Goal: Transaction & Acquisition: Purchase product/service

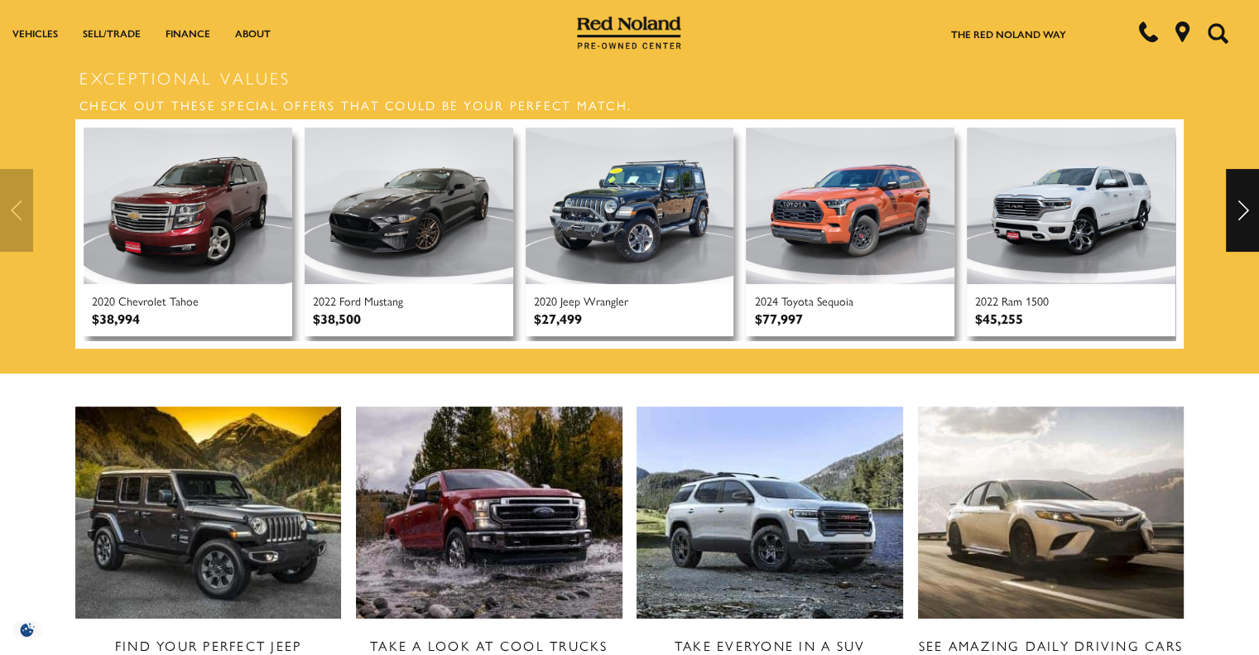
scroll to position [497, 0]
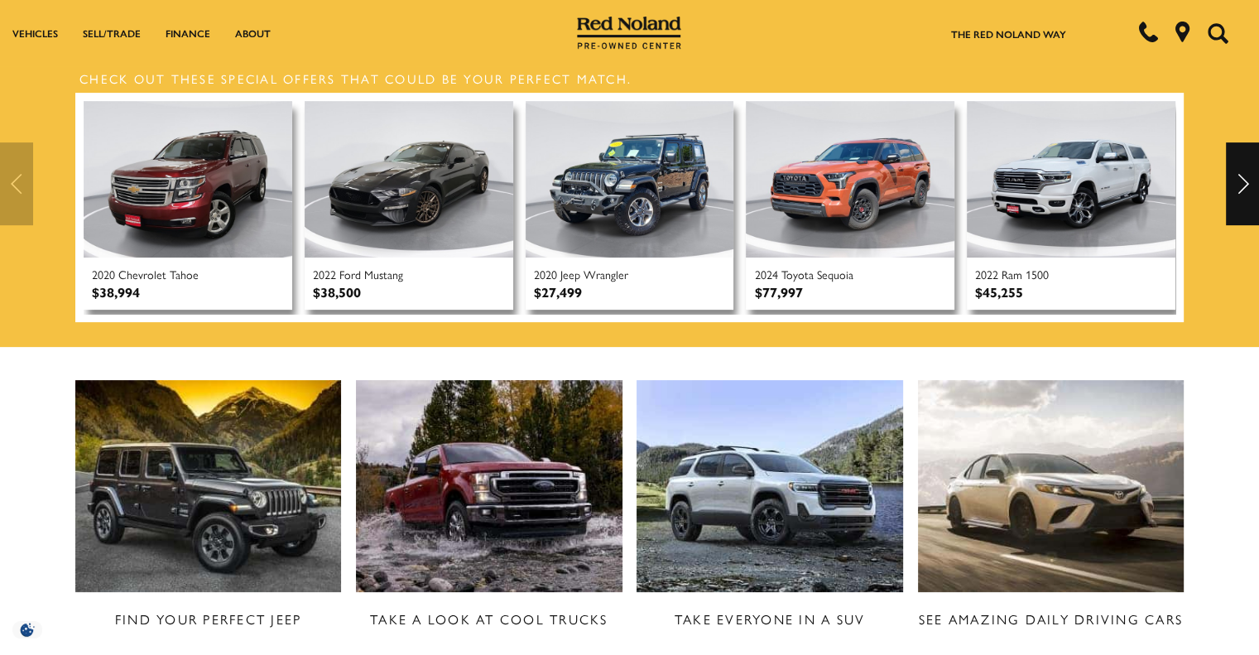
click at [1235, 176] on div "Next" at bounding box center [1242, 183] width 33 height 83
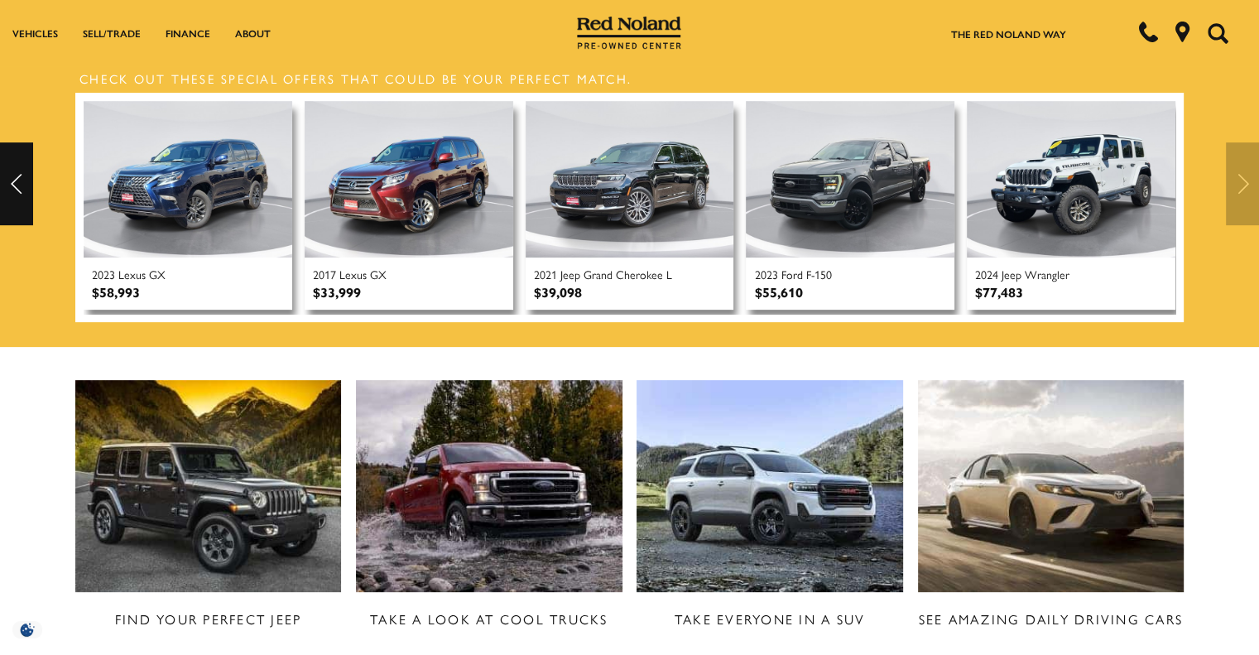
click at [1235, 176] on div at bounding box center [629, 183] width 1259 height 83
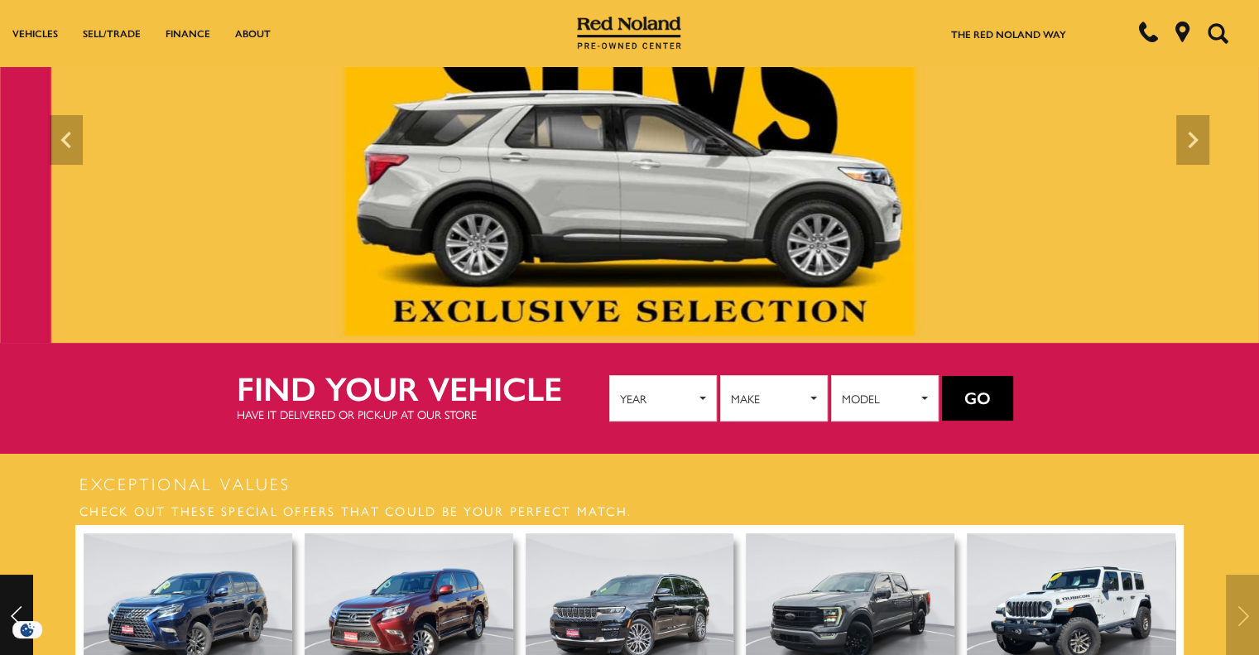
scroll to position [0, 0]
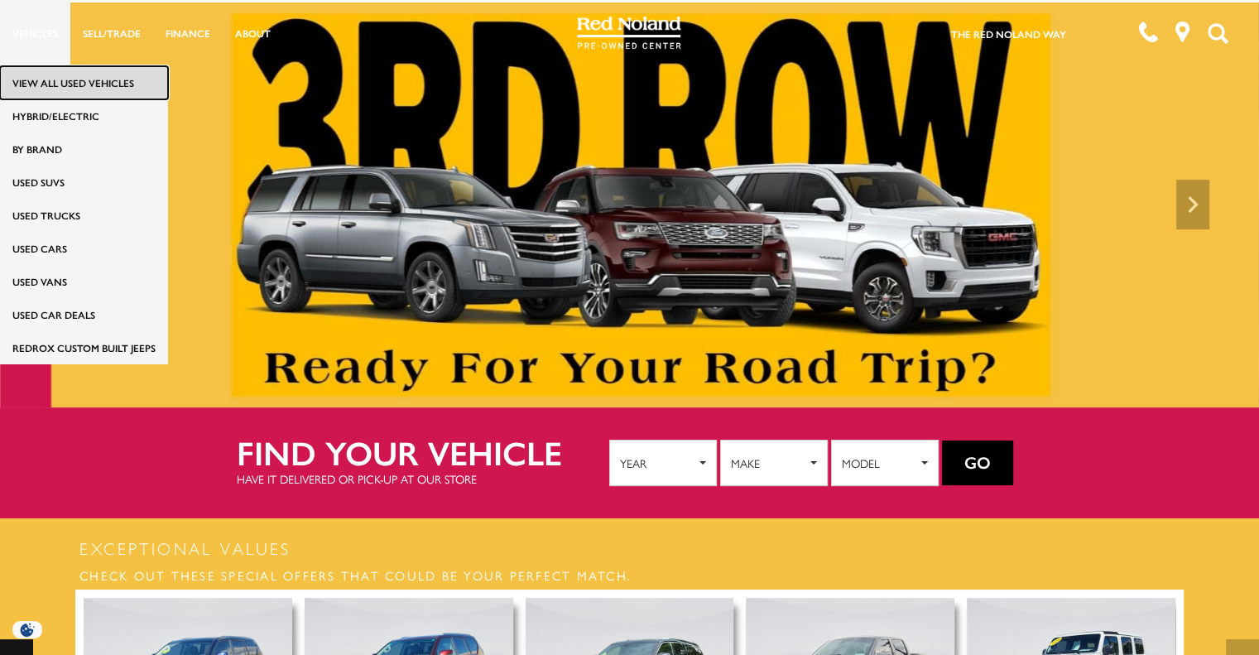
click at [51, 82] on link "View All Used Vehicles" at bounding box center [84, 82] width 168 height 33
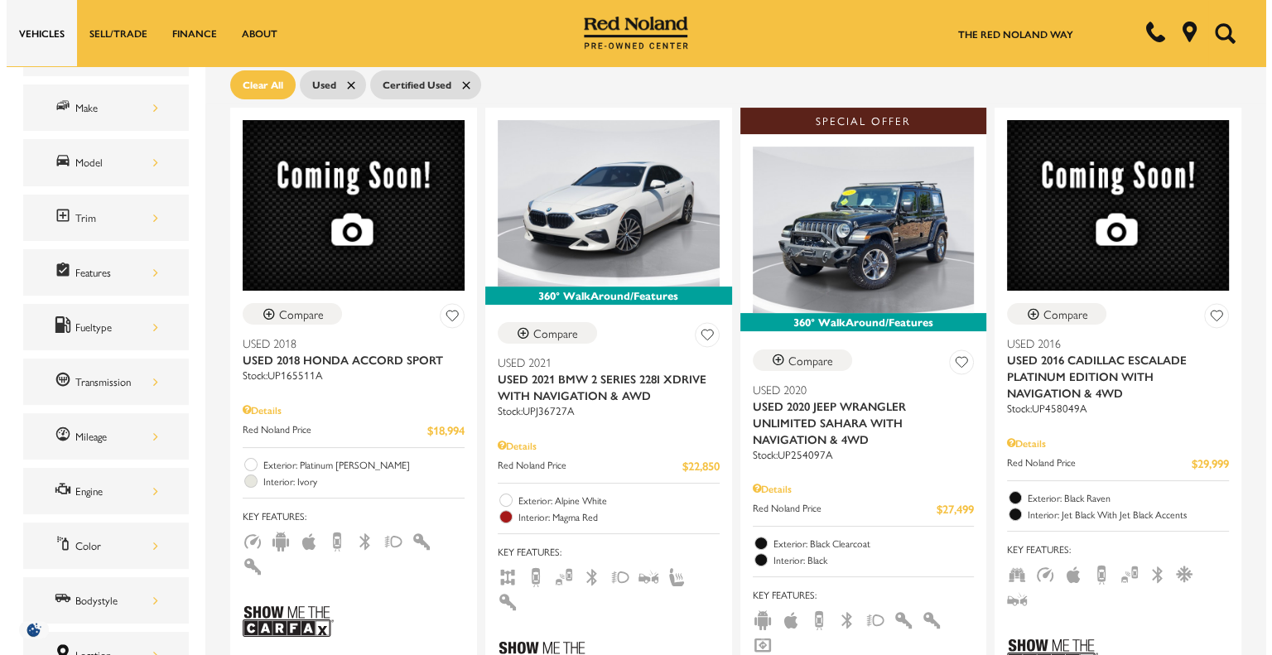
scroll to position [277, 0]
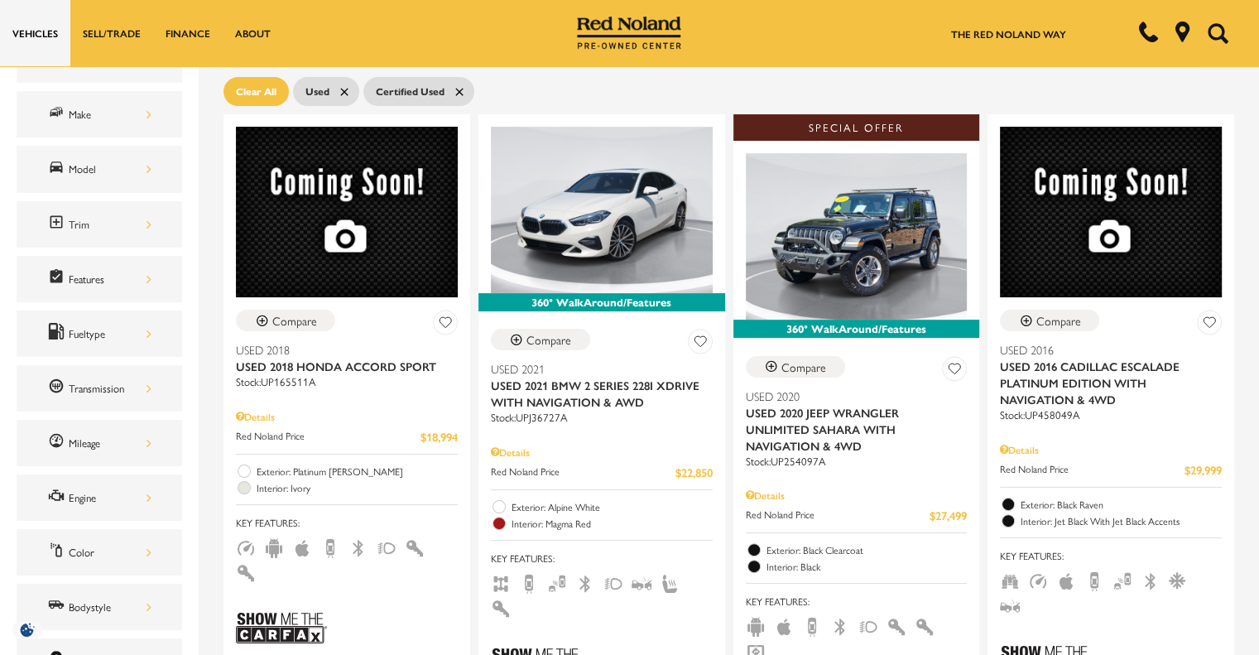
drag, startPoint x: 1263, startPoint y: 69, endPoint x: 1271, endPoint y: 122, distance: 53.6
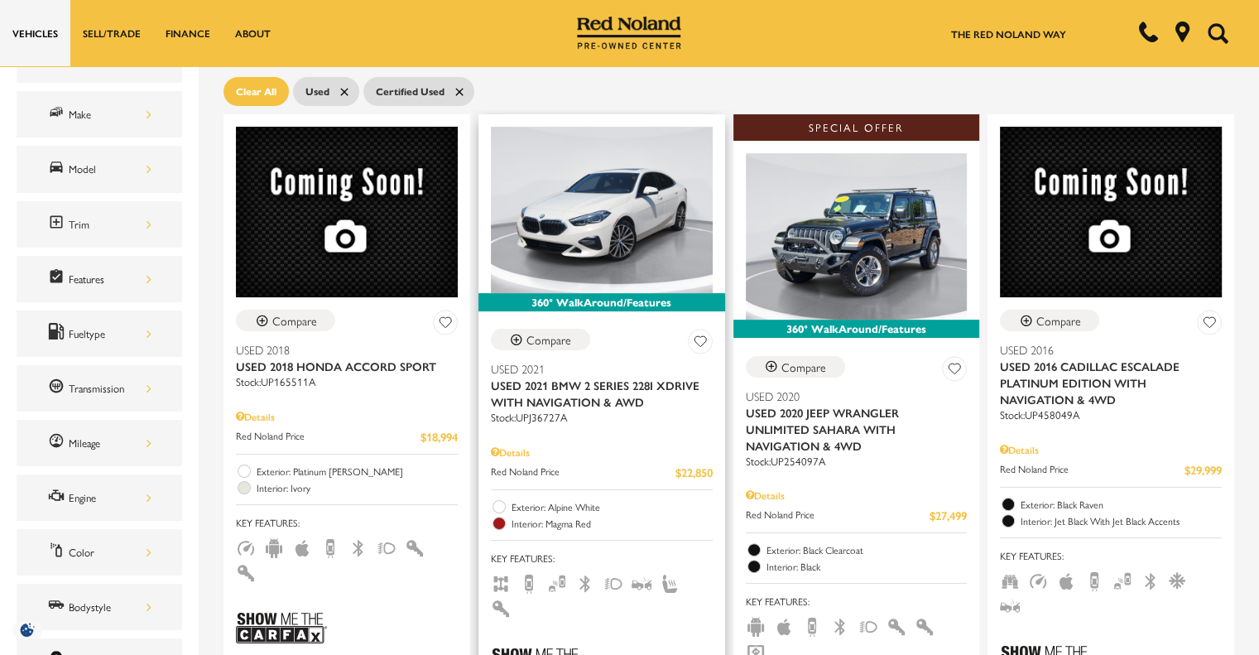
click at [524, 445] on div "Details" at bounding box center [602, 452] width 222 height 15
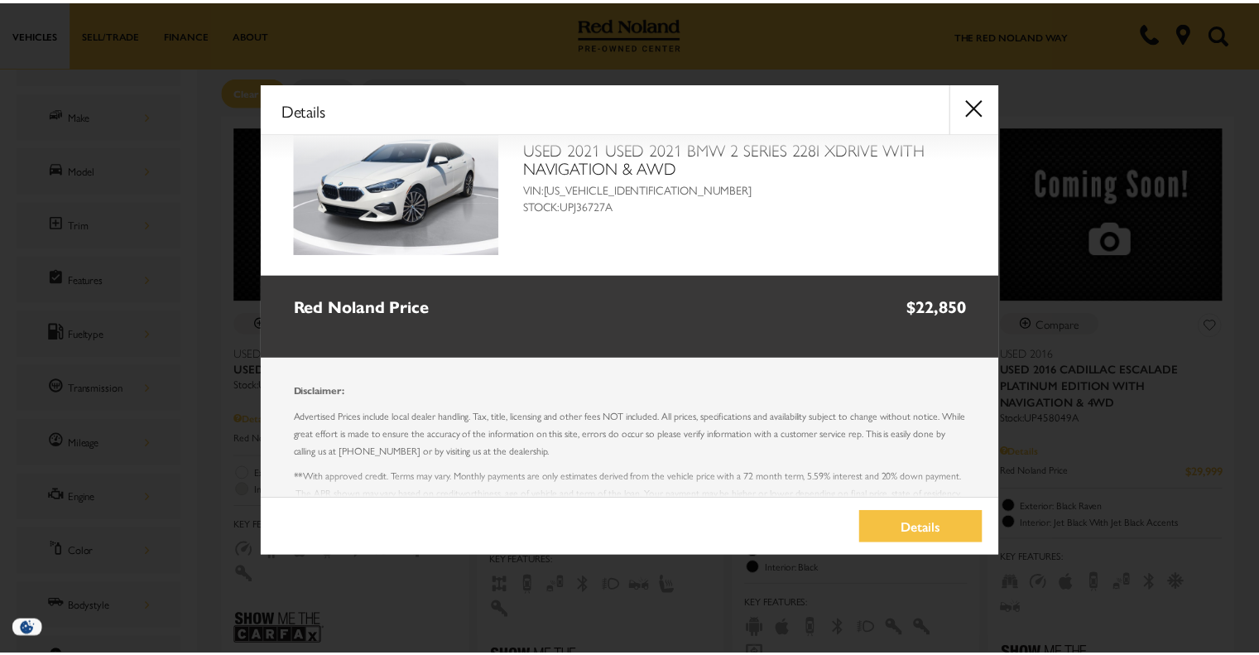
scroll to position [85, 0]
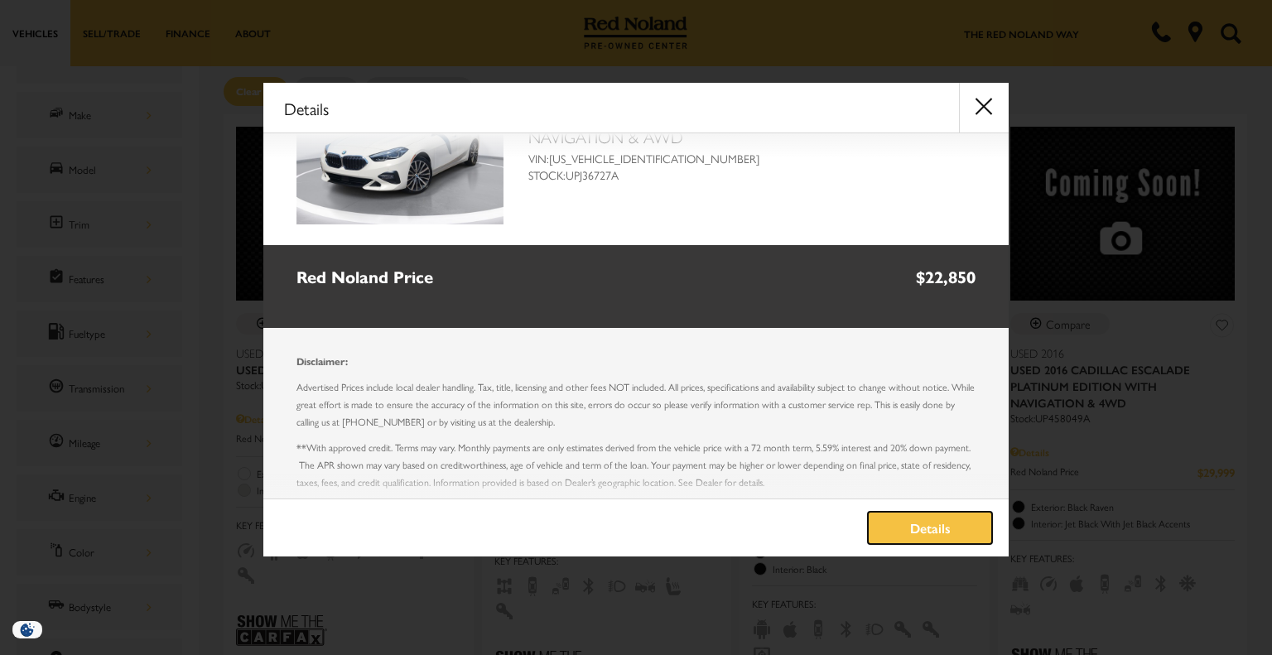
click at [906, 521] on link "Details" at bounding box center [930, 528] width 124 height 32
click at [983, 112] on button "close" at bounding box center [984, 108] width 50 height 50
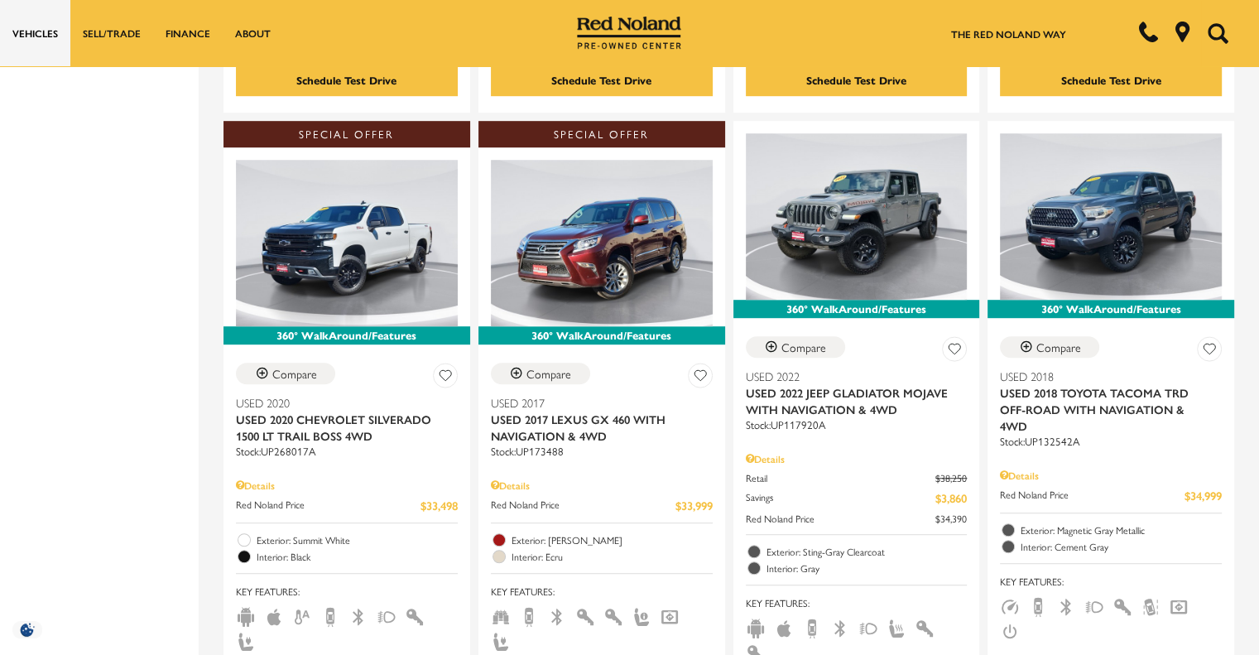
scroll to position [1001, 0]
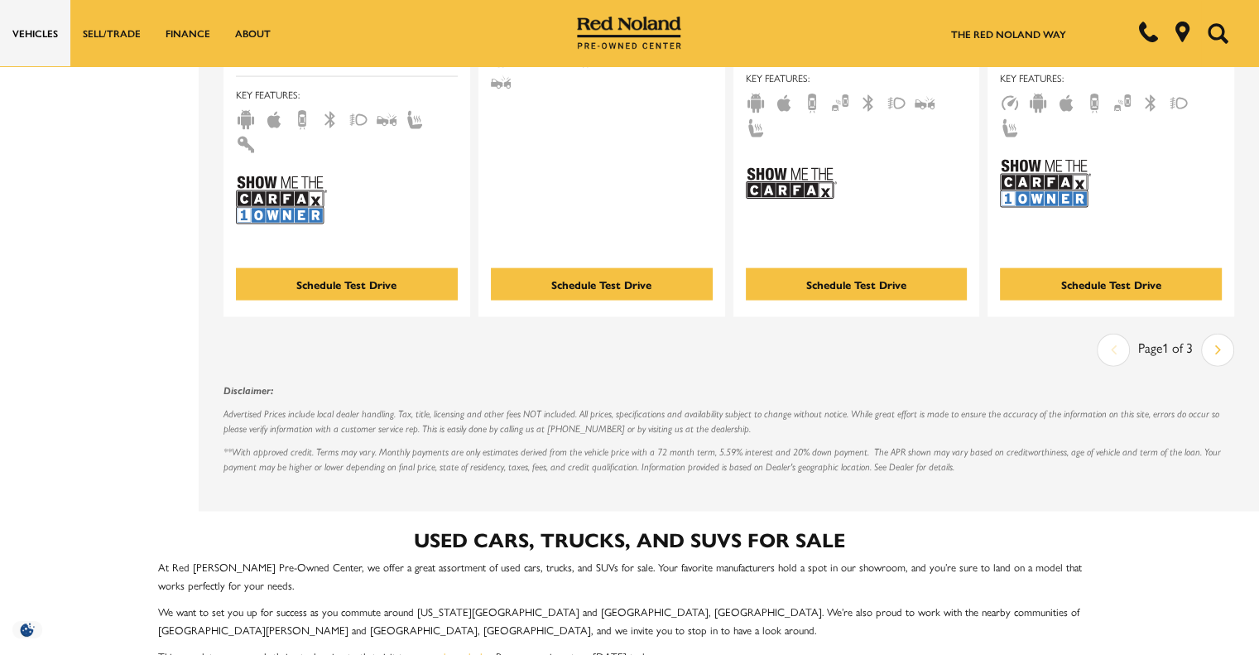
scroll to position [3625, 0]
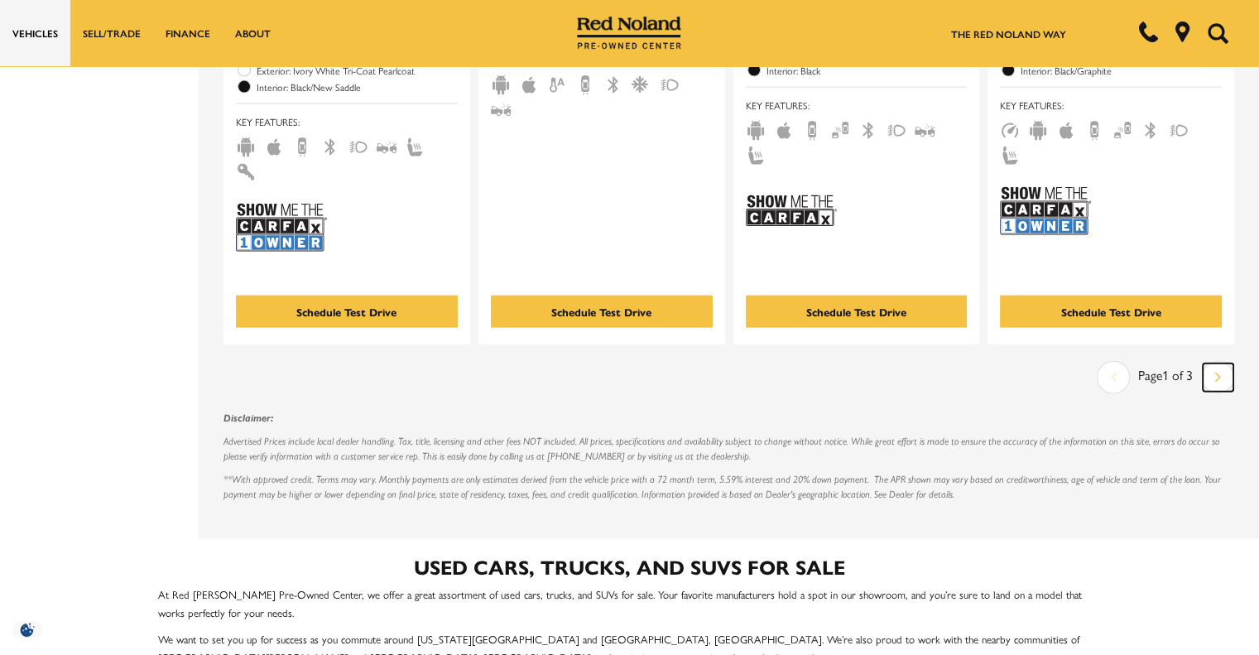
click at [1234, 363] on link "Next" at bounding box center [1218, 377] width 31 height 28
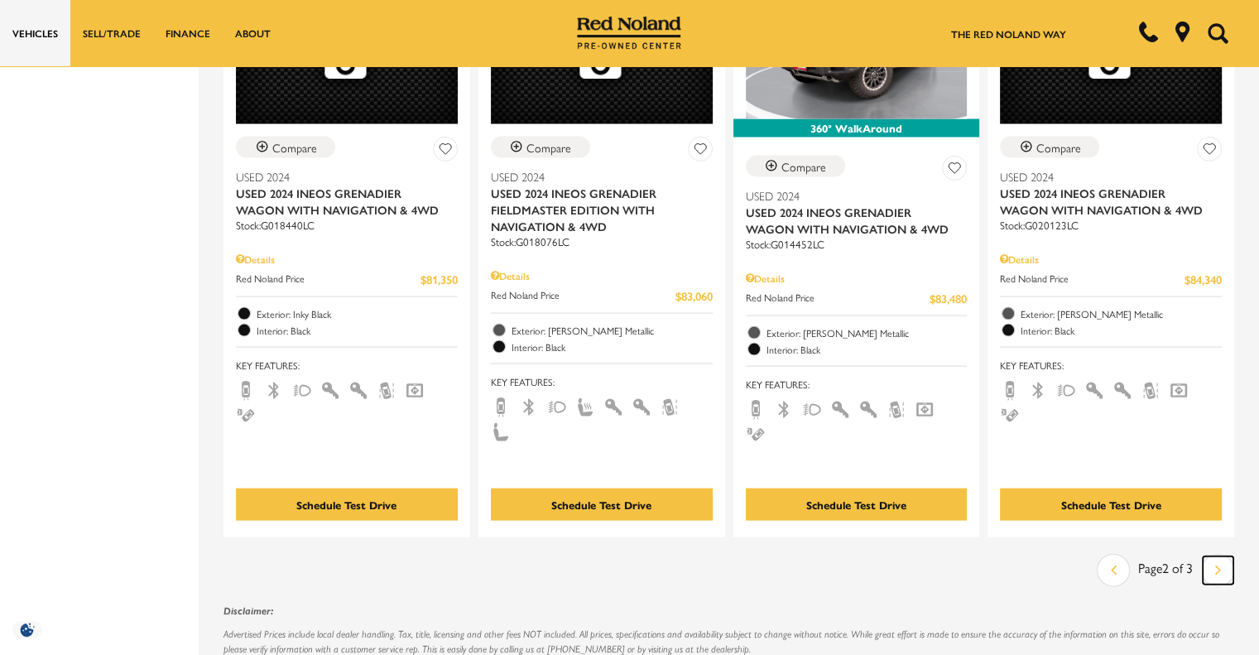
scroll to position [3420, 0]
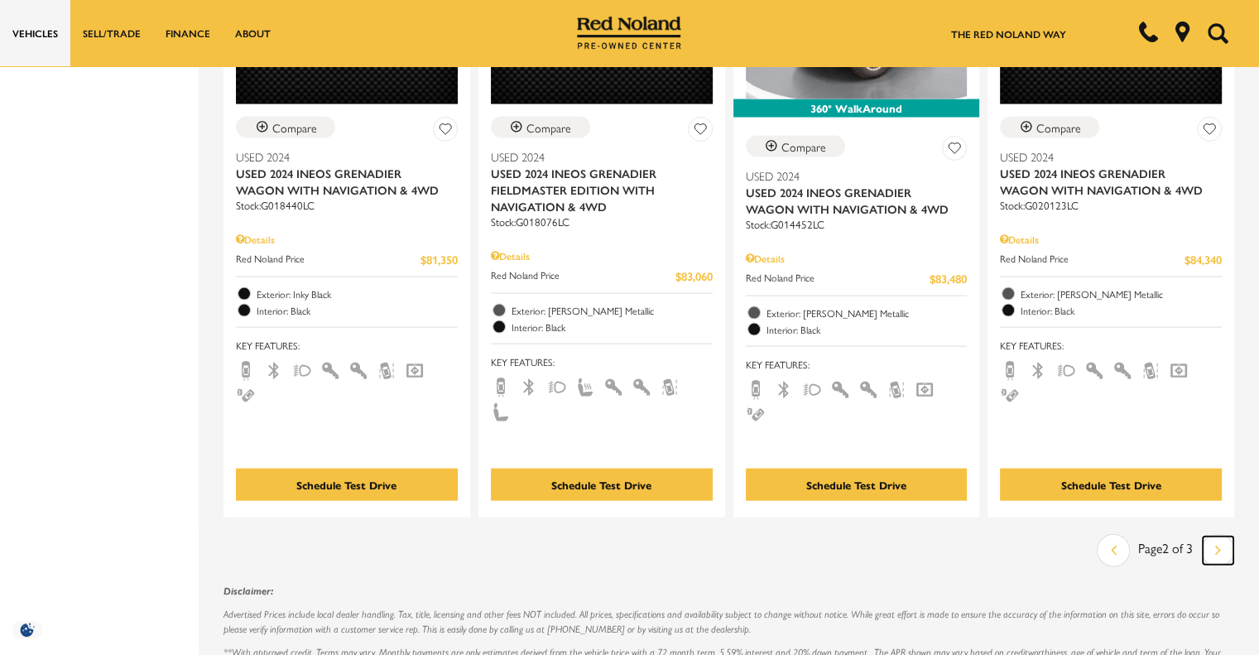
click at [1225, 537] on link "Next" at bounding box center [1218, 551] width 31 height 28
